Goal: Information Seeking & Learning: Learn about a topic

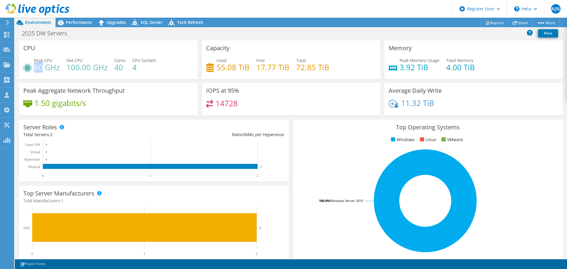
drag, startPoint x: 35, startPoint y: 69, endPoint x: 42, endPoint y: 69, distance: 6.8
click at [42, 69] on h4 "60 GHz" at bounding box center [47, 67] width 26 height 6
click at [76, 25] on div "Performance" at bounding box center [76, 22] width 41 height 9
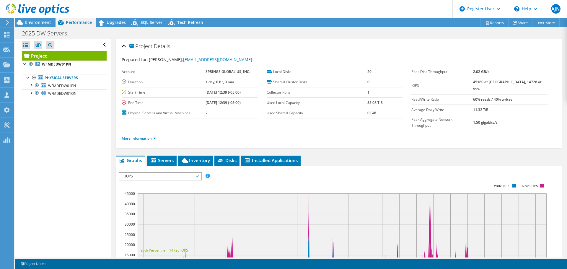
drag, startPoint x: 485, startPoint y: 83, endPoint x: 490, endPoint y: 81, distance: 5.3
click at [490, 81] on tr "IOPS 45160 at [GEOGRAPHIC_DATA], 14728 at 95%" at bounding box center [479, 85] width 136 height 17
click at [166, 157] on span "Servers" at bounding box center [162, 160] width 24 height 6
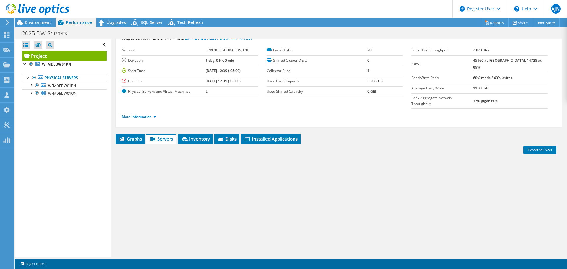
scroll to position [30, 0]
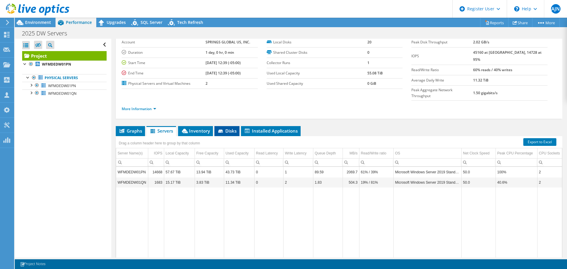
click at [235, 128] on span "Disks" at bounding box center [226, 131] width 19 height 6
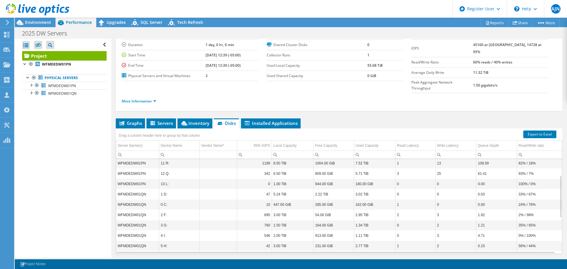
scroll to position [44, 0]
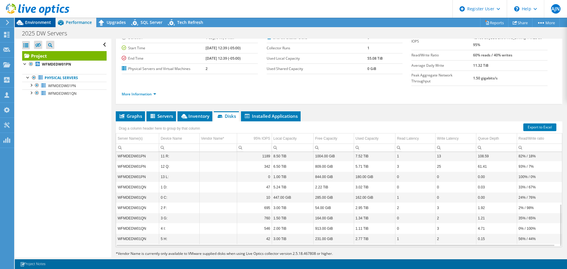
click at [35, 24] on span "Environment" at bounding box center [38, 22] width 26 height 6
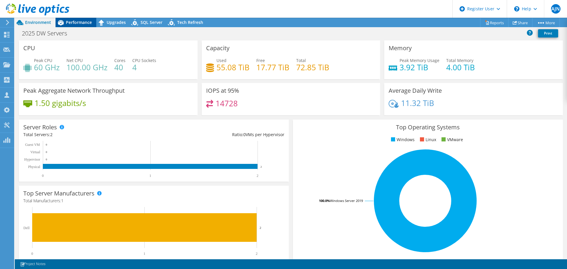
click at [71, 25] on div "Performance" at bounding box center [76, 22] width 41 height 9
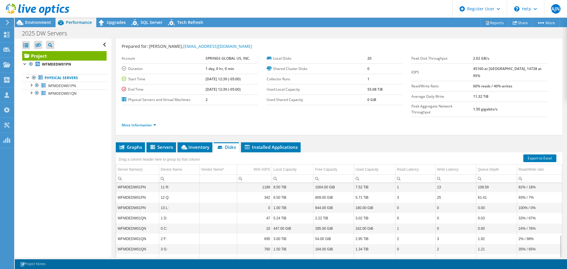
scroll to position [0, 0]
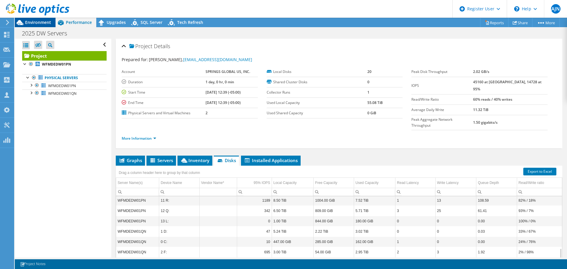
click at [40, 25] on div "Environment" at bounding box center [35, 22] width 41 height 9
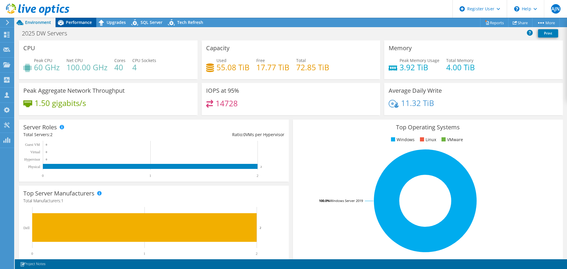
click at [71, 22] on span "Performance" at bounding box center [79, 22] width 26 height 6
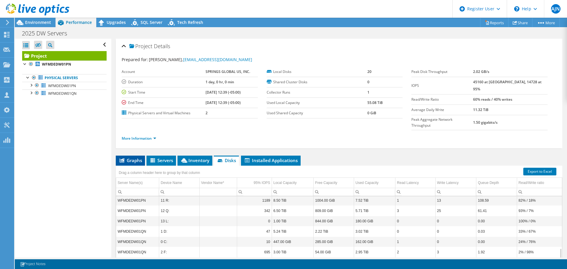
click at [141, 157] on span "Graphs" at bounding box center [130, 160] width 23 height 6
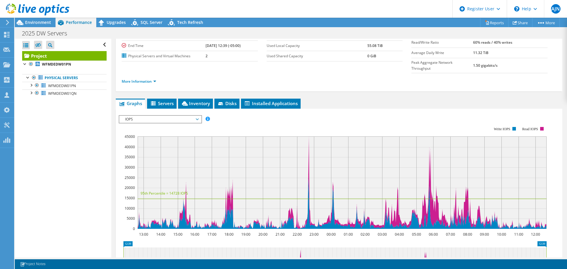
scroll to position [57, 0]
click at [198, 116] on span "IOPS" at bounding box center [160, 119] width 76 height 7
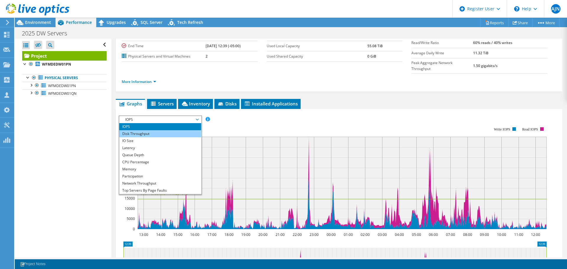
click at [181, 130] on li "Disk Throughput" at bounding box center [160, 133] width 82 height 7
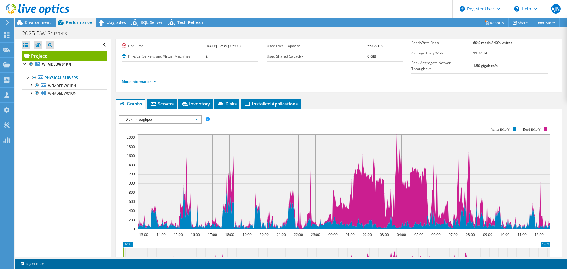
click at [198, 116] on span "Disk Throughput" at bounding box center [160, 119] width 76 height 7
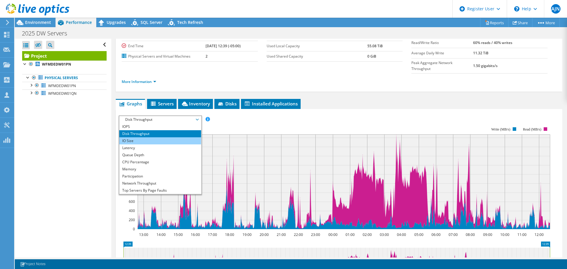
click at [183, 137] on li "IO Size" at bounding box center [160, 140] width 82 height 7
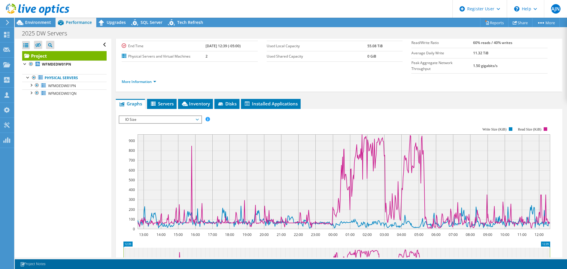
click at [196, 116] on span "IO Size" at bounding box center [160, 119] width 76 height 7
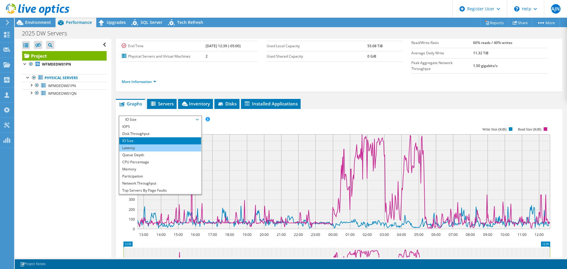
click at [184, 144] on li "Latency" at bounding box center [160, 147] width 82 height 7
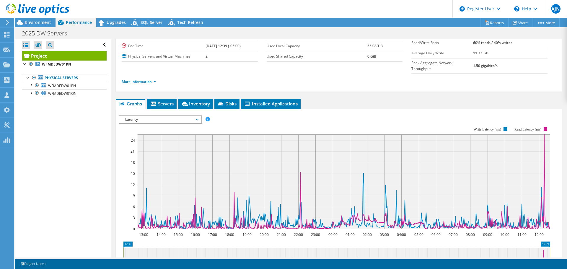
click at [198, 116] on span "Latency" at bounding box center [160, 119] width 76 height 7
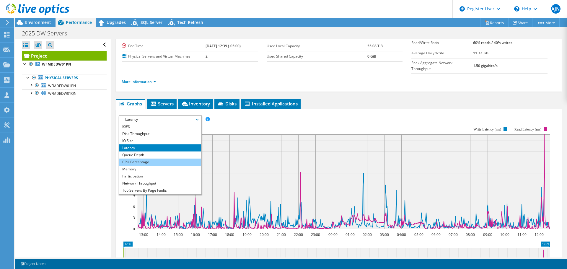
click at [182, 159] on li "CPU Percentage" at bounding box center [160, 162] width 82 height 7
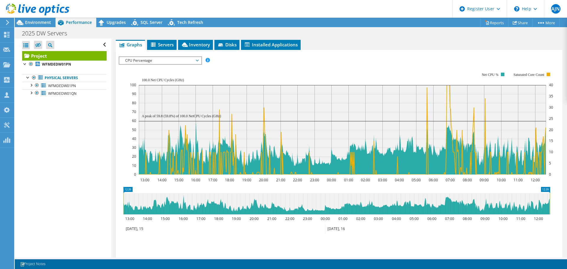
scroll to position [86, 0]
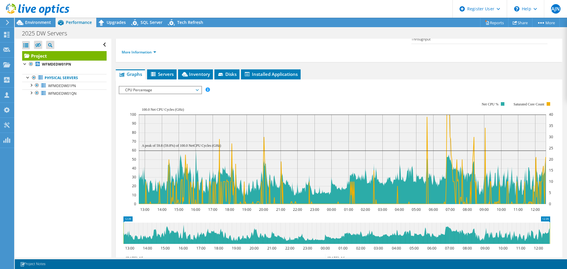
click at [196, 87] on span "CPU Percentage" at bounding box center [160, 90] width 76 height 7
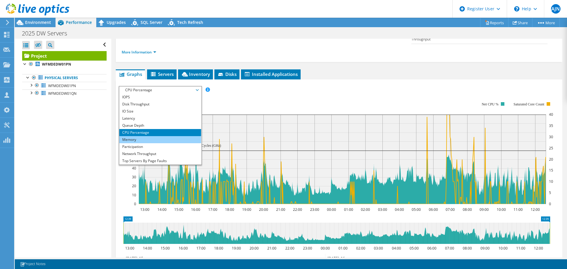
click at [171, 136] on li "Memory" at bounding box center [160, 139] width 82 height 7
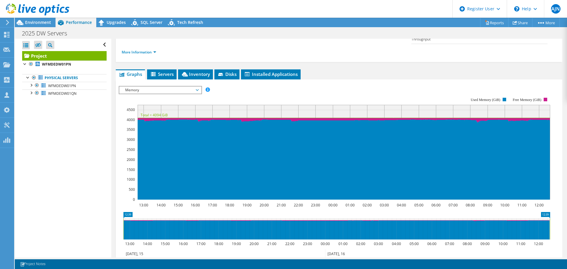
click at [179, 87] on span "Memory" at bounding box center [160, 90] width 76 height 7
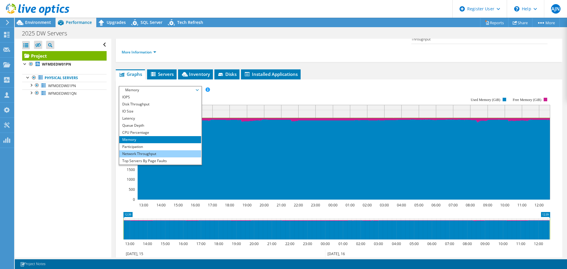
click at [162, 150] on li "Network Throughput" at bounding box center [160, 153] width 82 height 7
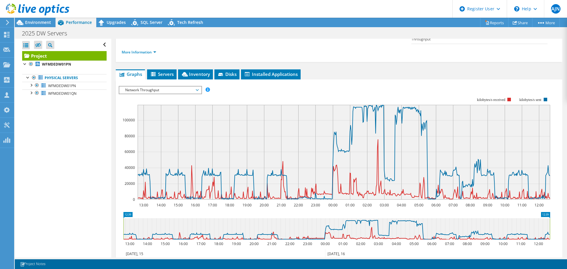
click at [194, 87] on span "Network Throughput" at bounding box center [160, 90] width 76 height 7
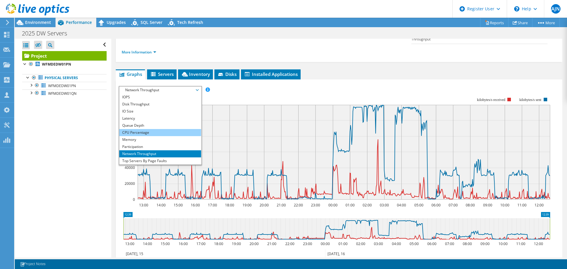
click at [169, 129] on li "CPU Percentage" at bounding box center [160, 132] width 82 height 7
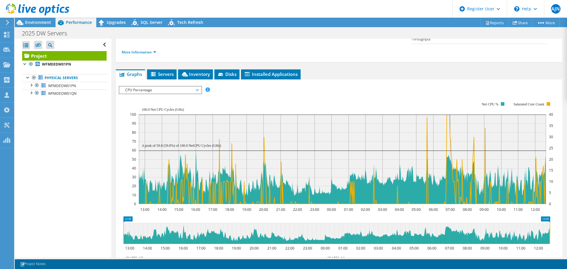
click at [197, 87] on span "CPU Percentage" at bounding box center [160, 90] width 76 height 7
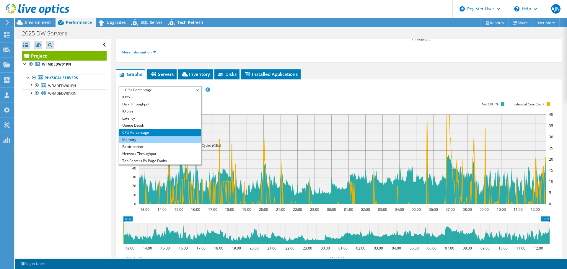
click at [161, 136] on li "Memory" at bounding box center [160, 139] width 82 height 7
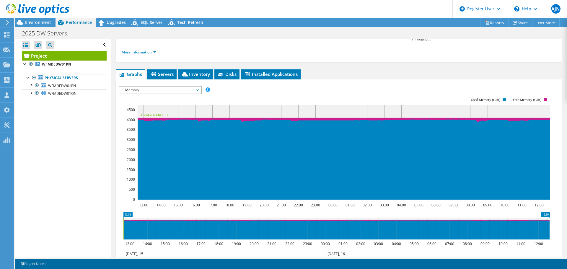
click at [410, 89] on icon "13:00 14:00 15:00 16:00 17:00 18:00 19:00 20:00 21:00 22:00 23:00 00:00 01:00 0…" at bounding box center [337, 148] width 436 height 118
click at [167, 71] on span "Servers" at bounding box center [162, 74] width 24 height 6
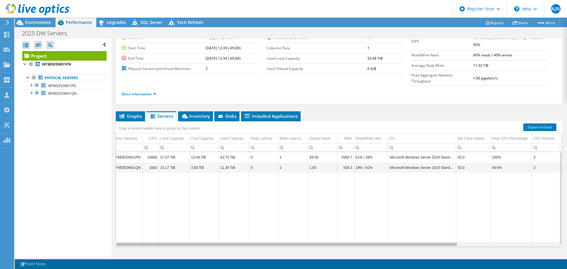
scroll to position [0, 17]
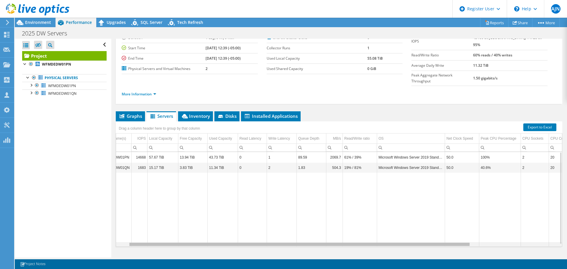
drag, startPoint x: 299, startPoint y: 233, endPoint x: 325, endPoint y: 232, distance: 26.0
click at [324, 232] on body "AJN Dell User [PERSON_NAME] [PERSON_NAME][EMAIL_ADDRESS][DOMAIN_NAME] Dell My P…" at bounding box center [283, 134] width 567 height 269
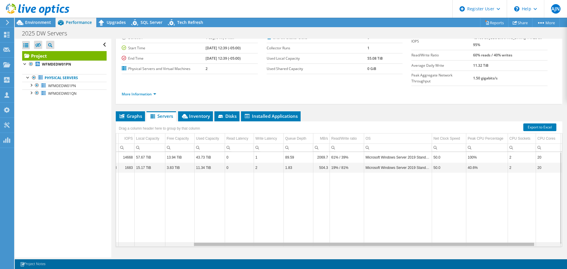
scroll to position [0, 130]
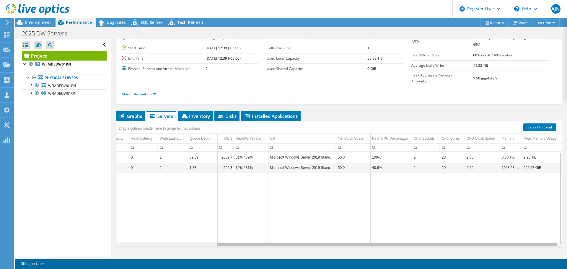
drag, startPoint x: 325, startPoint y: 232, endPoint x: 418, endPoint y: 219, distance: 94.3
click at [418, 219] on body "AJN Dell User [PERSON_NAME] [PERSON_NAME][EMAIL_ADDRESS][DOMAIN_NAME] Dell My P…" at bounding box center [283, 134] width 567 height 269
